Goal: Information Seeking & Learning: Learn about a topic

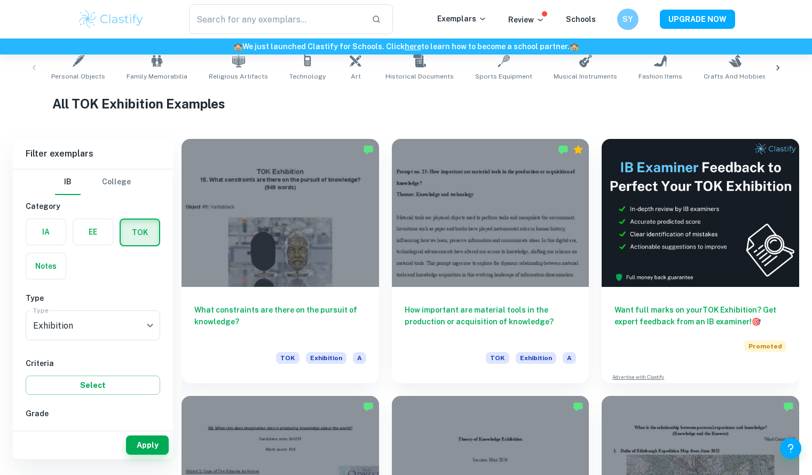
scroll to position [322, 0]
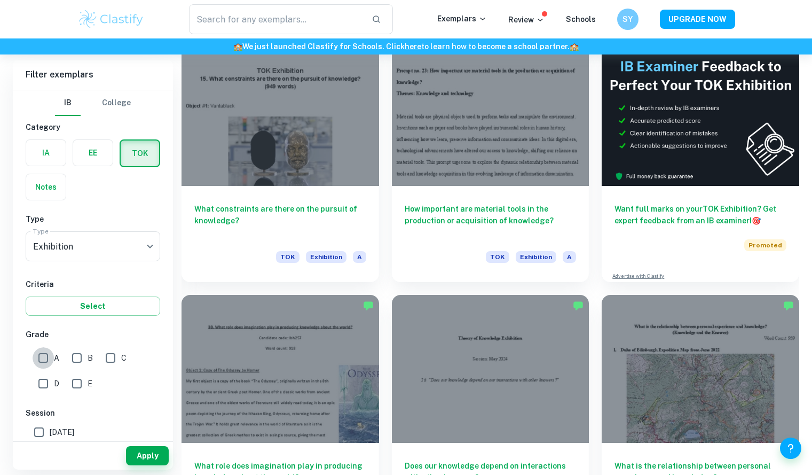
click at [40, 353] on input "A" at bounding box center [43, 357] width 21 height 21
checkbox input "true"
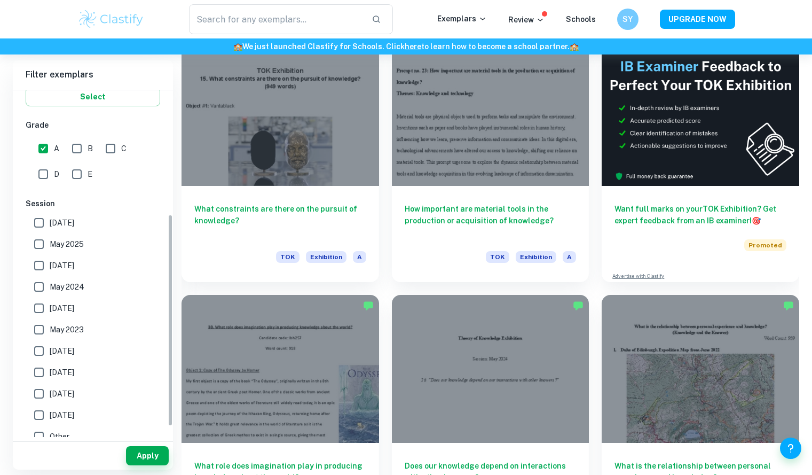
scroll to position [219, 0]
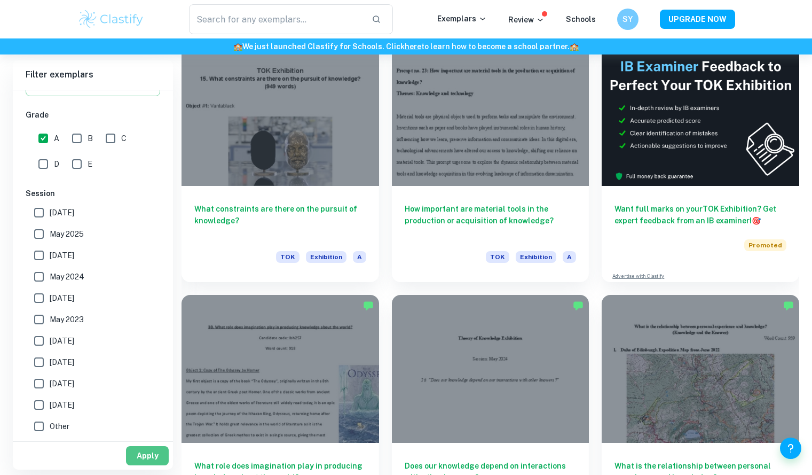
click at [147, 453] on button "Apply" at bounding box center [147, 455] width 43 height 19
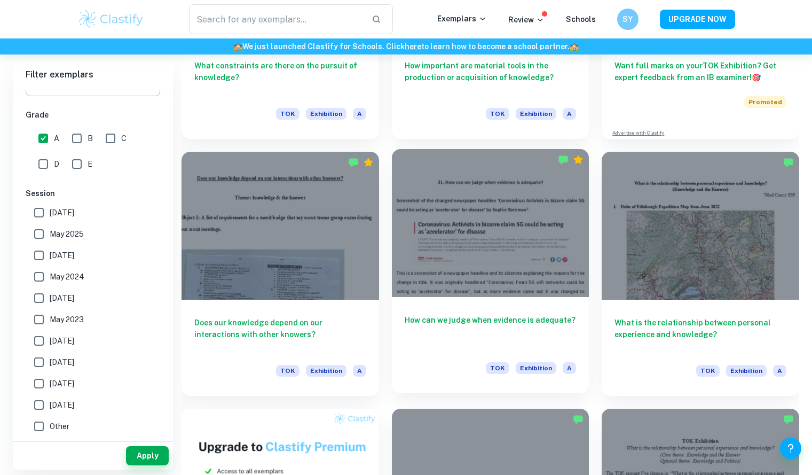
scroll to position [466, 0]
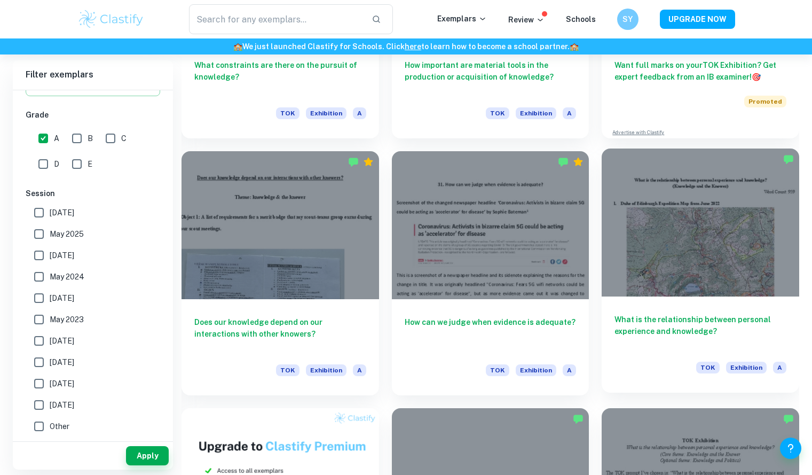
click at [724, 248] on div at bounding box center [701, 222] width 198 height 148
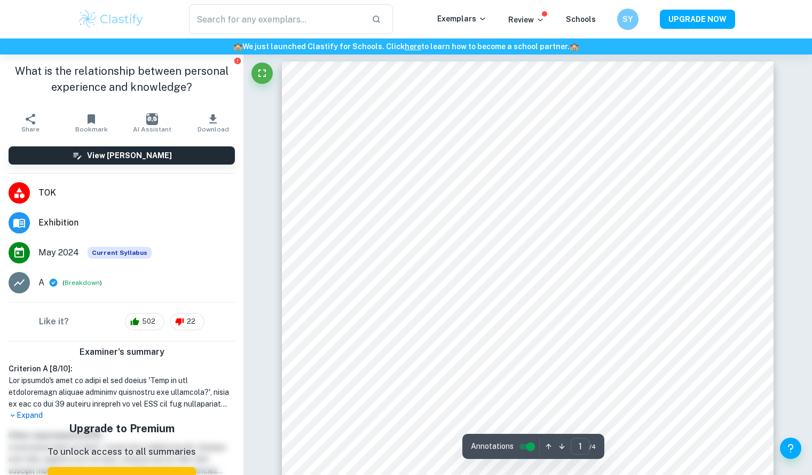
scroll to position [5, 0]
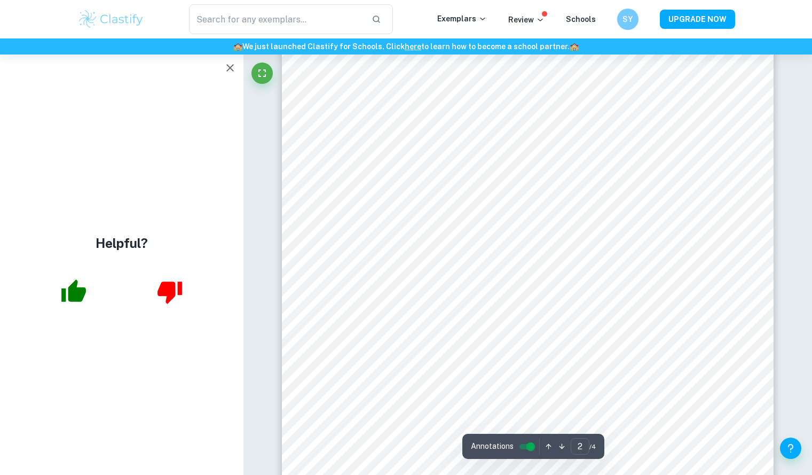
type input "1"
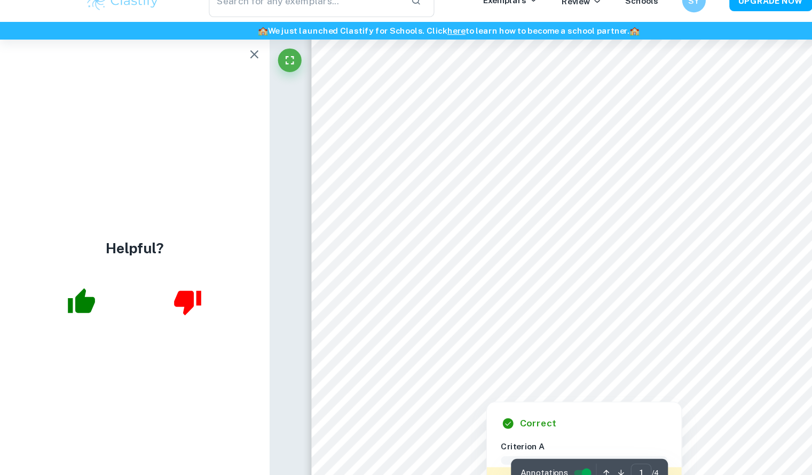
click at [384, 329] on div at bounding box center [520, 328] width 360 height 14
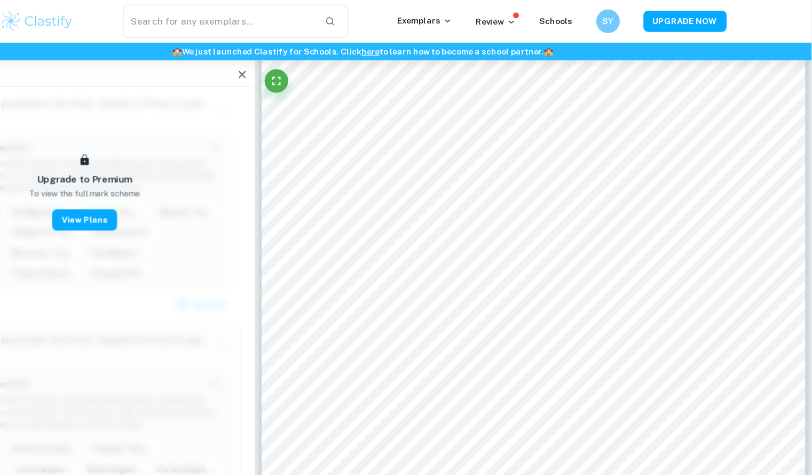
scroll to position [191, 0]
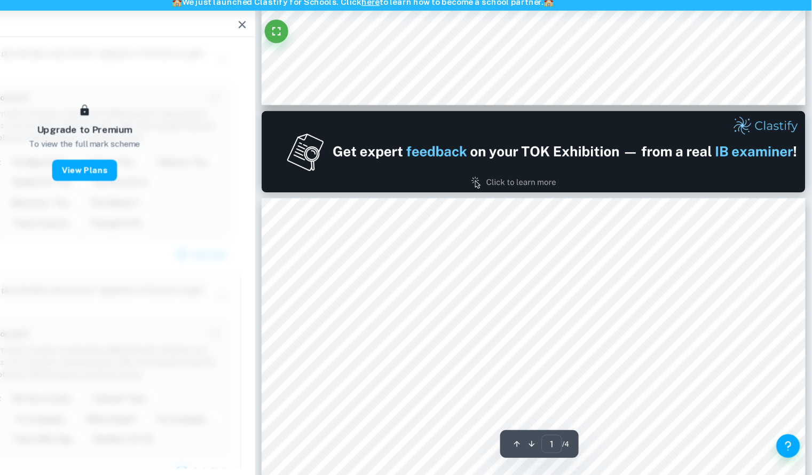
type input "2"
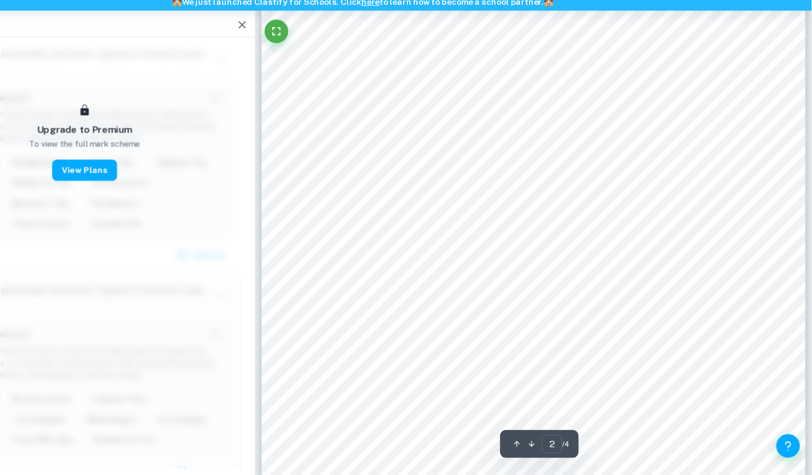
scroll to position [940, 0]
